Goal: Information Seeking & Learning: Find specific page/section

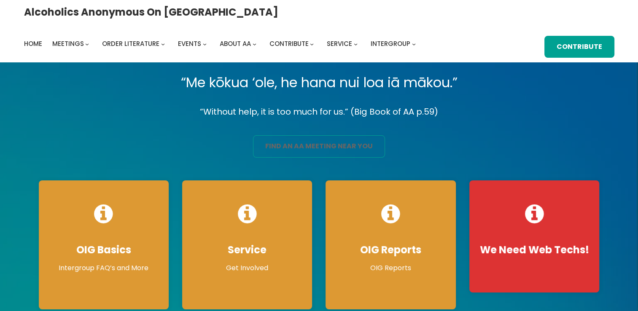
click at [282, 143] on link "find an aa meeting near you" at bounding box center [319, 146] width 132 height 22
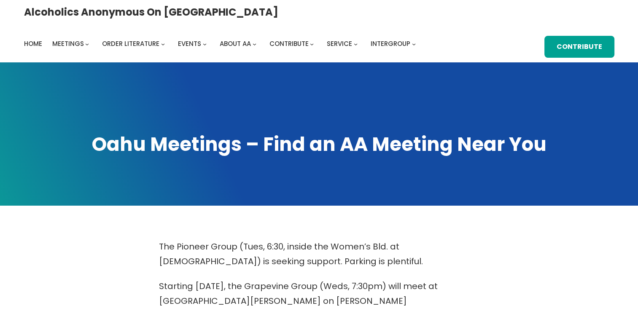
scroll to position [272, 0]
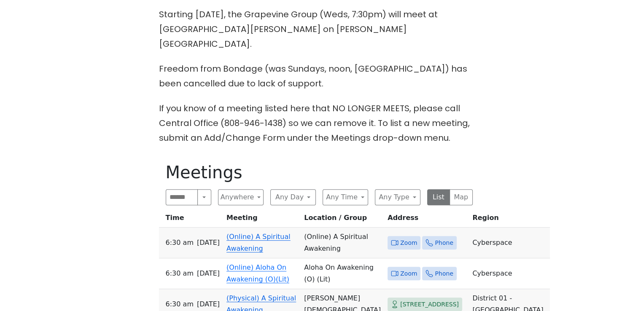
click at [387, 236] on span "Zoom" at bounding box center [403, 243] width 33 height 14
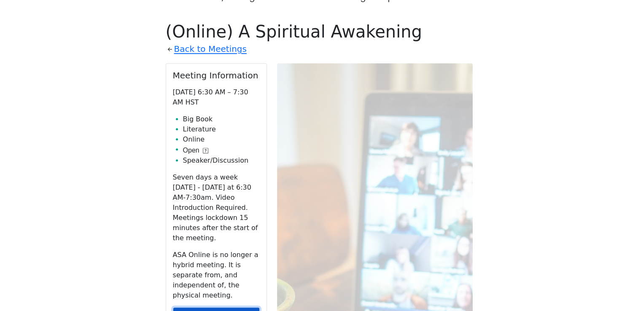
click at [220, 307] on link "Zoom" at bounding box center [216, 315] width 87 height 16
